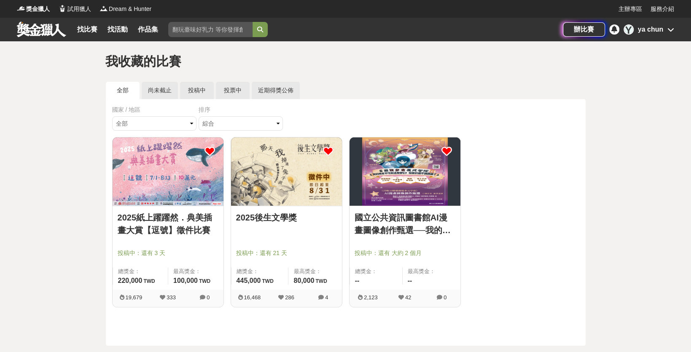
click at [175, 182] on img at bounding box center [167, 171] width 111 height 68
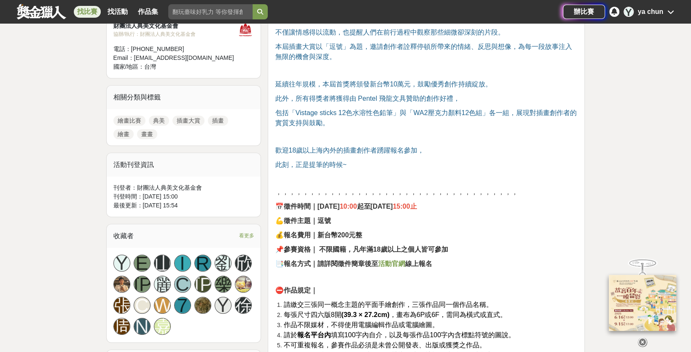
scroll to position [337, 0]
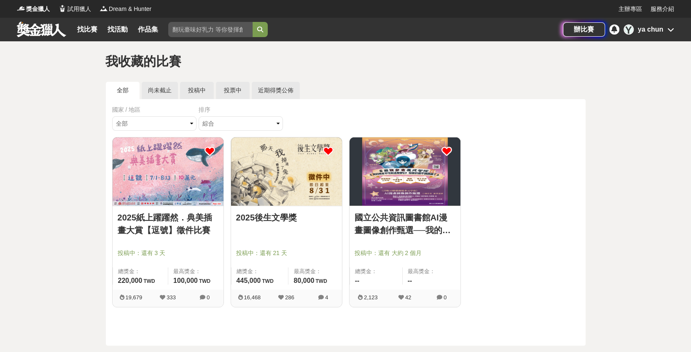
click at [261, 174] on img at bounding box center [286, 171] width 111 height 68
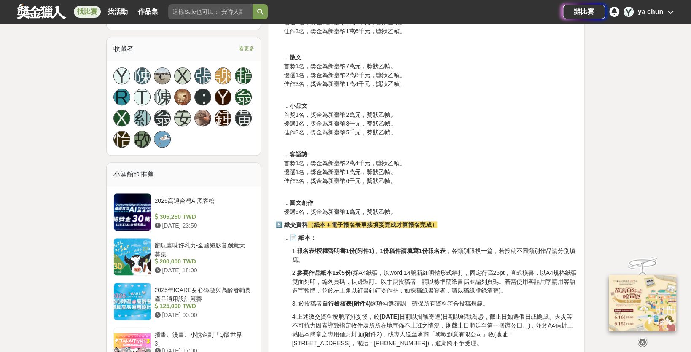
scroll to position [506, 0]
